Goal: Find specific page/section: Find specific page/section

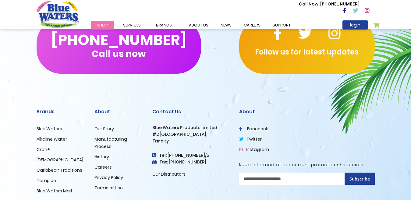
scroll to position [643, 0]
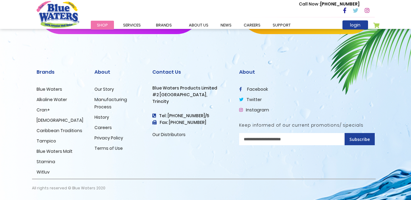
click at [105, 127] on link "Careers" at bounding box center [102, 127] width 17 height 6
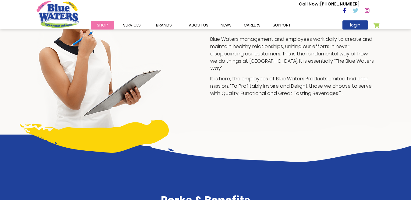
scroll to position [160, 0]
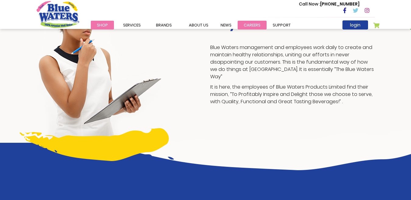
click at [246, 26] on link "careers" at bounding box center [251, 25] width 29 height 9
